Goal: Information Seeking & Learning: Find contact information

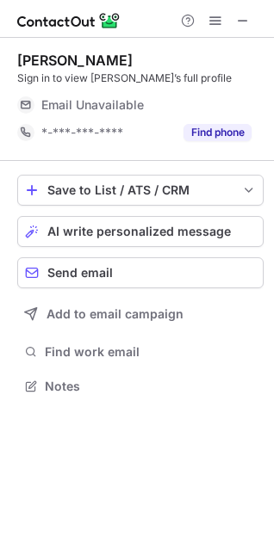
scroll to position [374, 274]
click at [107, 109] on span "Email Unavailable" at bounding box center [92, 104] width 102 height 15
drag, startPoint x: 107, startPoint y: 109, endPoint x: 1, endPoint y: 118, distance: 106.2
click at [1, 118] on div "NGUYỄN LÊ DIỆ CHI Sign in to view NGUYỄN LÊ DIỆU’s full profile Email Unavailab…" at bounding box center [137, 225] width 274 height 374
click at [70, 146] on div "NGUYỄN LÊ DIỆ CHI Sign in to view NGUYỄN LÊ DIỆU’s full profile Email Unavailab…" at bounding box center [140, 99] width 246 height 123
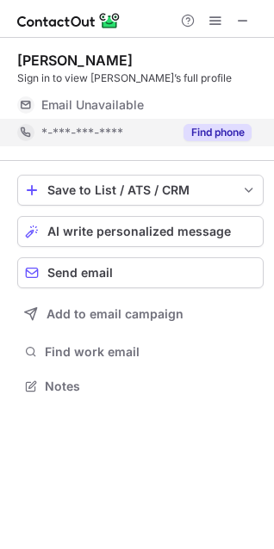
click at [72, 138] on span "*-***-***-****" at bounding box center [82, 132] width 82 height 15
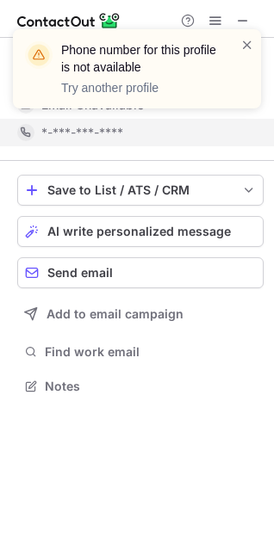
click at [59, 130] on div "Phone number for this profile is not available Try another profile" at bounding box center [136, 75] width 275 height 127
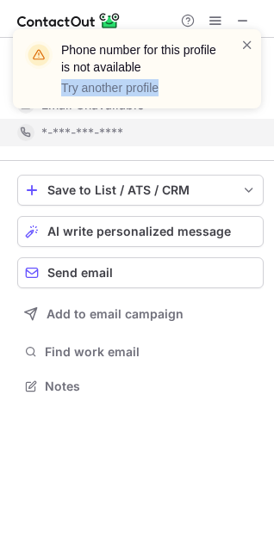
click at [59, 130] on div "Phone number for this profile is not available Try another profile" at bounding box center [136, 75] width 275 height 127
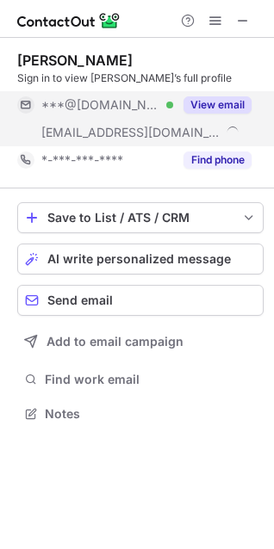
scroll to position [402, 274]
click at [92, 121] on div "[EMAIL_ADDRESS][DOMAIN_NAME]" at bounding box center [95, 133] width 156 height 28
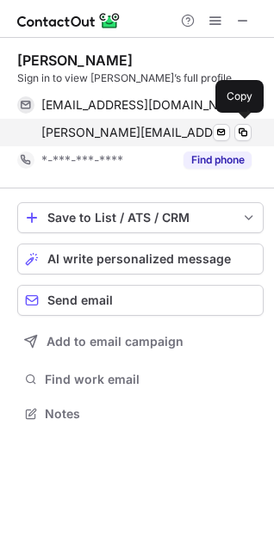
click at [96, 133] on span "[PERSON_NAME][EMAIL_ADDRESS][DOMAIN_NAME]" at bounding box center [136, 132] width 191 height 15
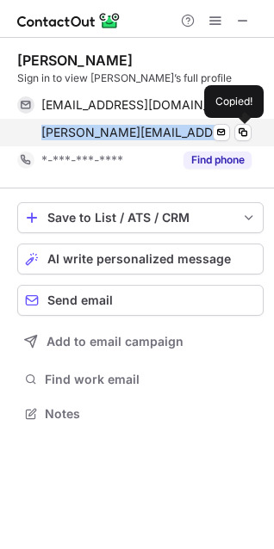
click at [96, 133] on span "[PERSON_NAME][EMAIL_ADDRESS][DOMAIN_NAME]" at bounding box center [136, 132] width 191 height 15
copy span "[PERSON_NAME][EMAIL_ADDRESS][DOMAIN_NAME]"
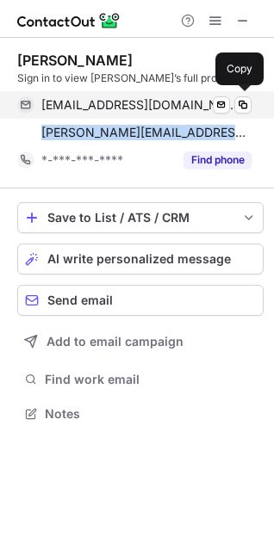
click at [80, 112] on span "[EMAIL_ADDRESS][DOMAIN_NAME]" at bounding box center [139, 104] width 197 height 15
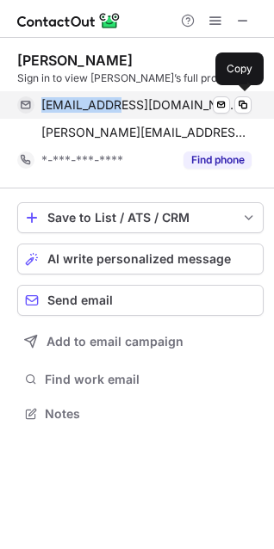
click at [80, 112] on span "[EMAIL_ADDRESS][DOMAIN_NAME]" at bounding box center [139, 104] width 197 height 15
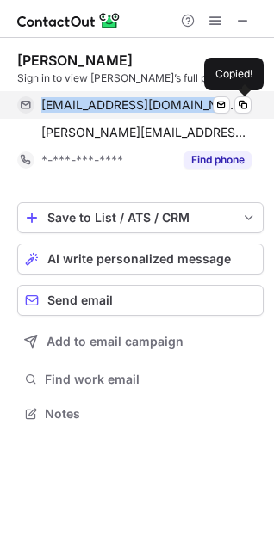
click at [80, 112] on span "[EMAIL_ADDRESS][DOMAIN_NAME]" at bounding box center [139, 104] width 197 height 15
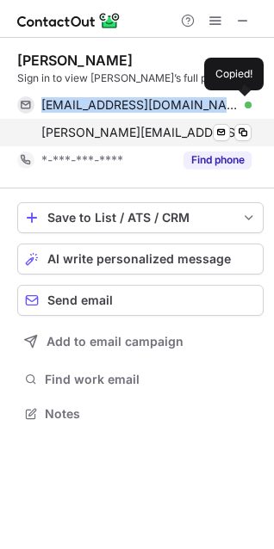
copy span "[EMAIL_ADDRESS][DOMAIN_NAME]"
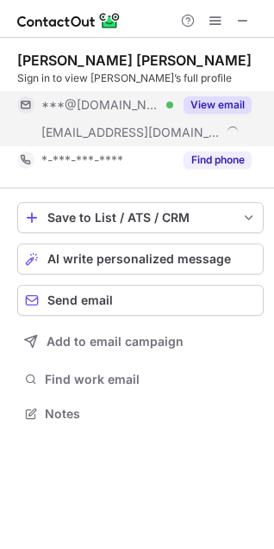
scroll to position [402, 274]
click at [106, 107] on span "***@[DOMAIN_NAME]" at bounding box center [100, 104] width 119 height 15
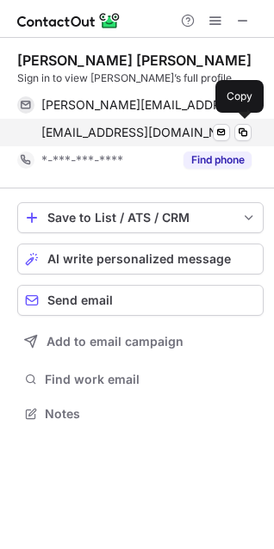
click at [72, 129] on span "quoct@hdbank.com.vn" at bounding box center [136, 132] width 191 height 15
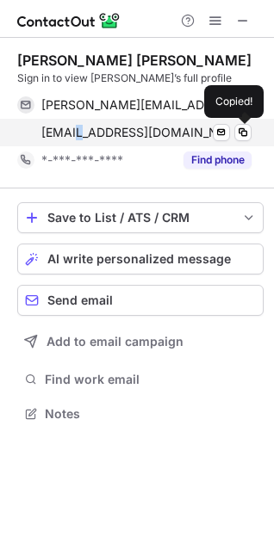
click at [72, 129] on span "quoct@hdbank.com.vn" at bounding box center [136, 132] width 191 height 15
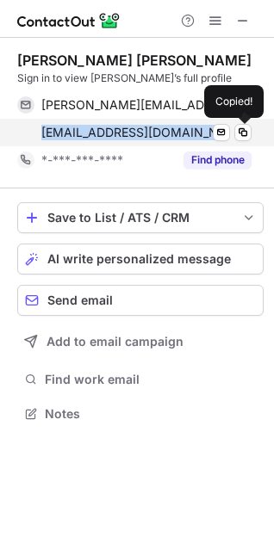
click at [72, 129] on span "quoct@hdbank.com.vn" at bounding box center [136, 132] width 191 height 15
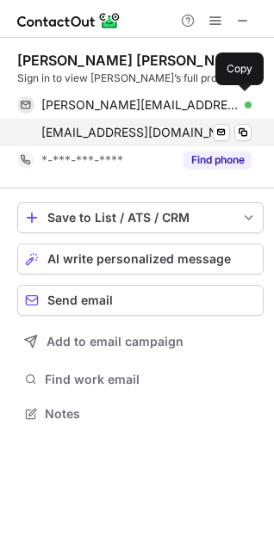
click at [59, 113] on div "thanh.pq@hotmail.com Verified Send email Copy" at bounding box center [134, 105] width 234 height 28
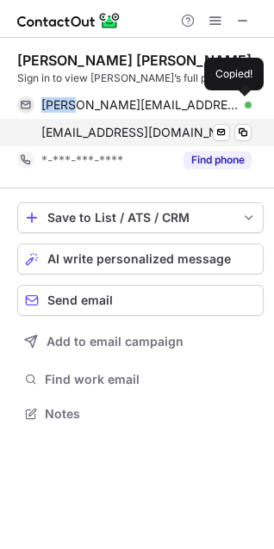
click at [59, 113] on div "thanh.pq@hotmail.com Verified Send email Copied!" at bounding box center [134, 105] width 234 height 28
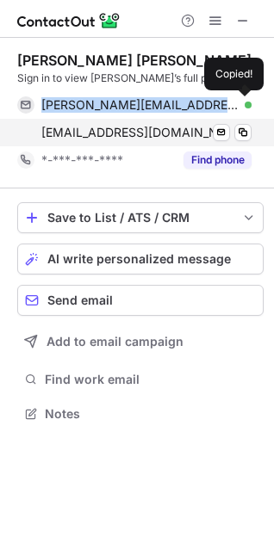
click at [59, 113] on div "thanh.pq@hotmail.com Verified Send email Copied!" at bounding box center [134, 105] width 234 height 28
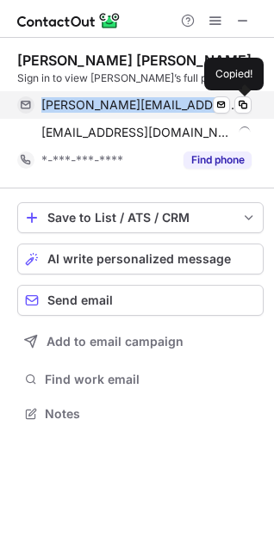
copy span "thanh.pq@hotmail.com"
